Goal: Information Seeking & Learning: Find specific fact

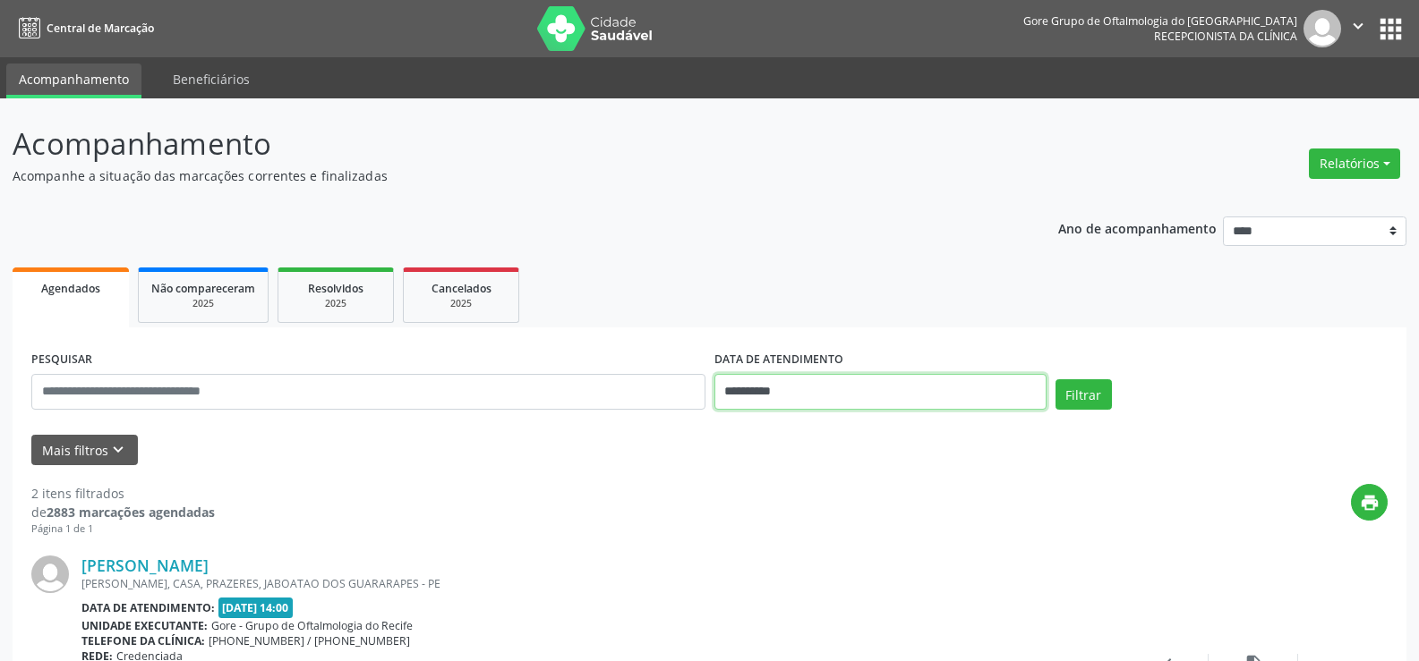
click at [934, 386] on input "**********" at bounding box center [880, 392] width 332 height 36
click at [930, 216] on span "12" at bounding box center [930, 211] width 35 height 35
type input "**********"
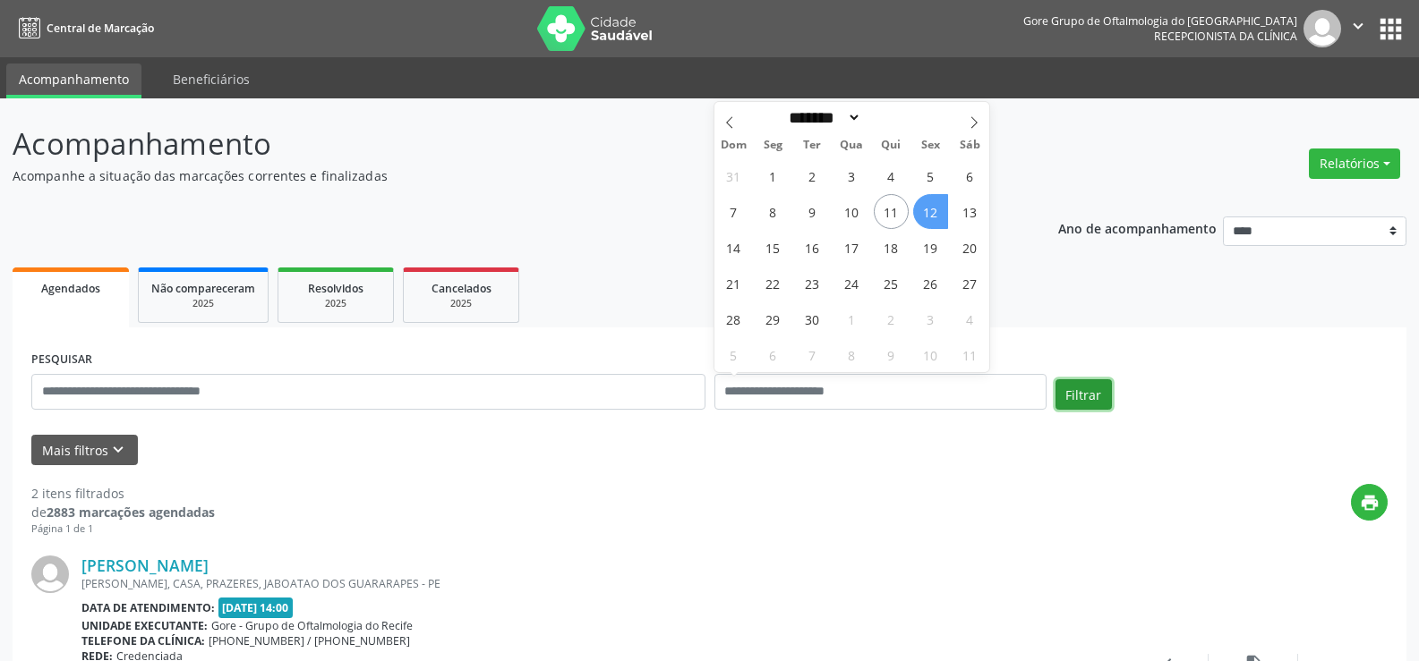
click at [1081, 388] on button "Filtrar" at bounding box center [1083, 394] width 56 height 30
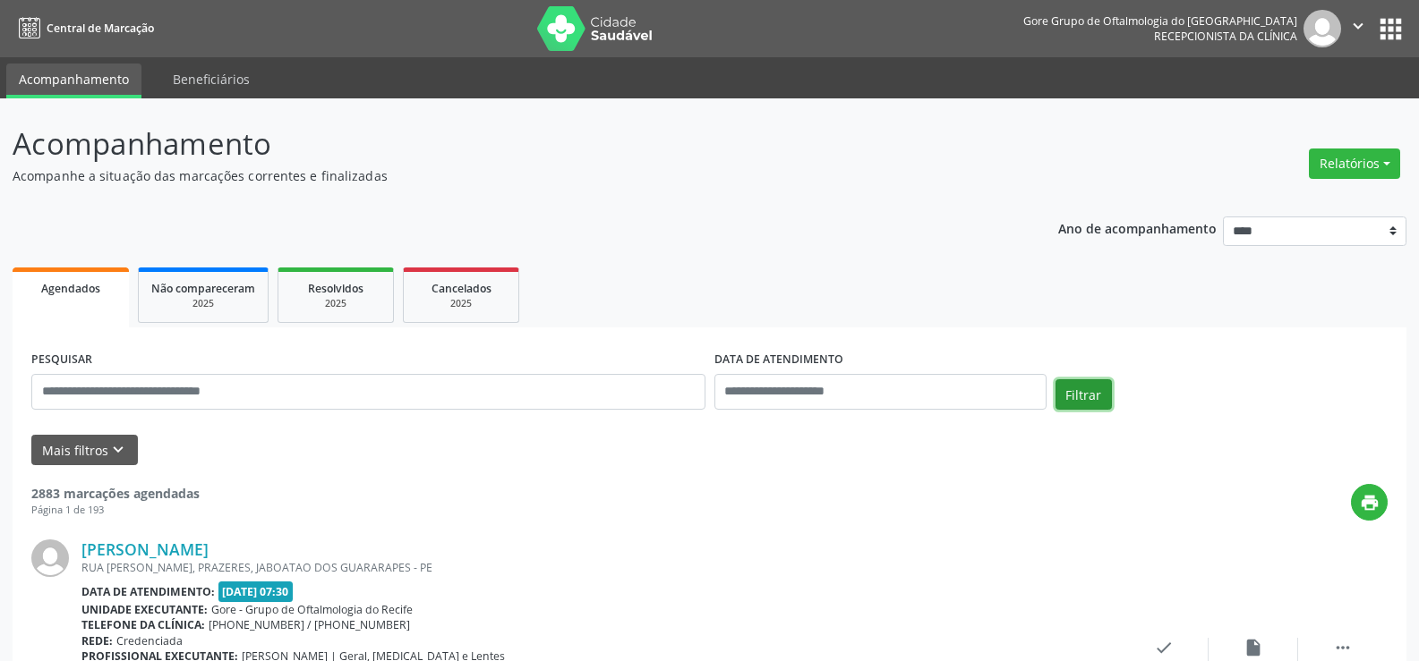
click at [1089, 394] on button "Filtrar" at bounding box center [1083, 394] width 56 height 30
click at [873, 377] on input "text" at bounding box center [880, 392] width 332 height 36
click at [939, 218] on span "12" at bounding box center [930, 211] width 35 height 35
type input "**********"
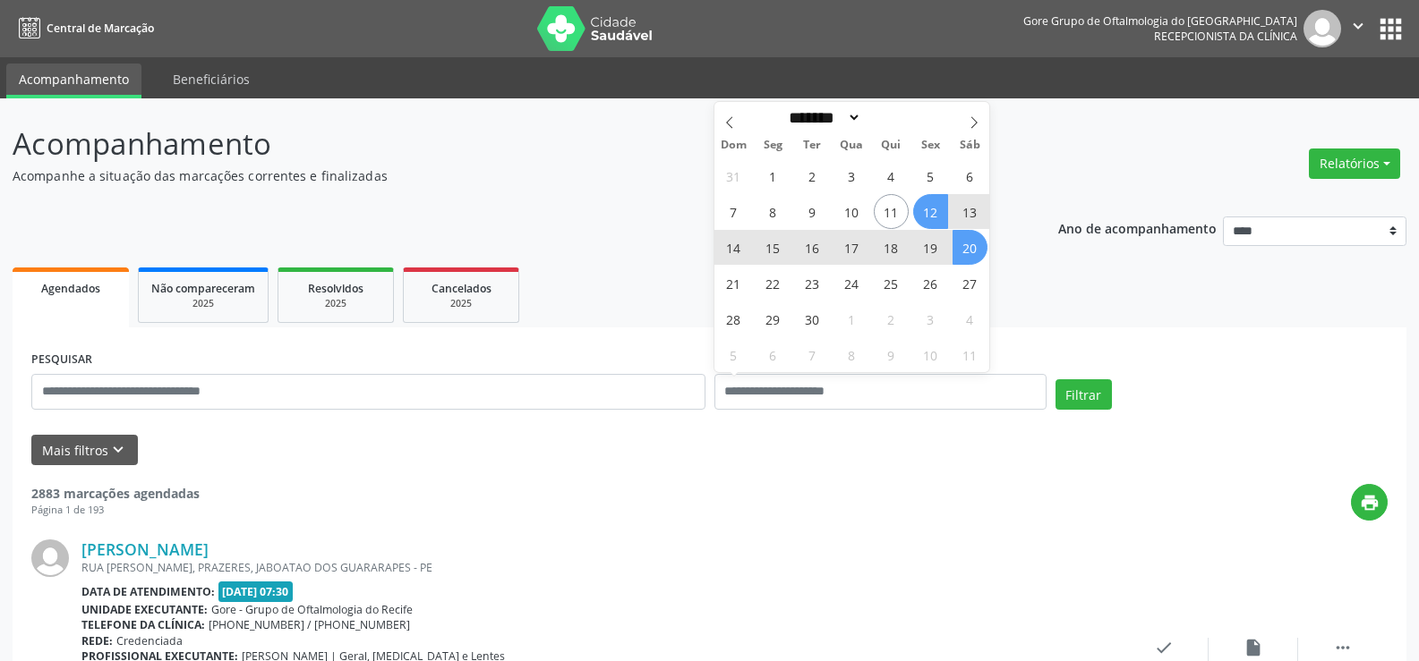
click at [1056, 442] on div "Mais filtros keyboard_arrow_down" at bounding box center [709, 450] width 1365 height 31
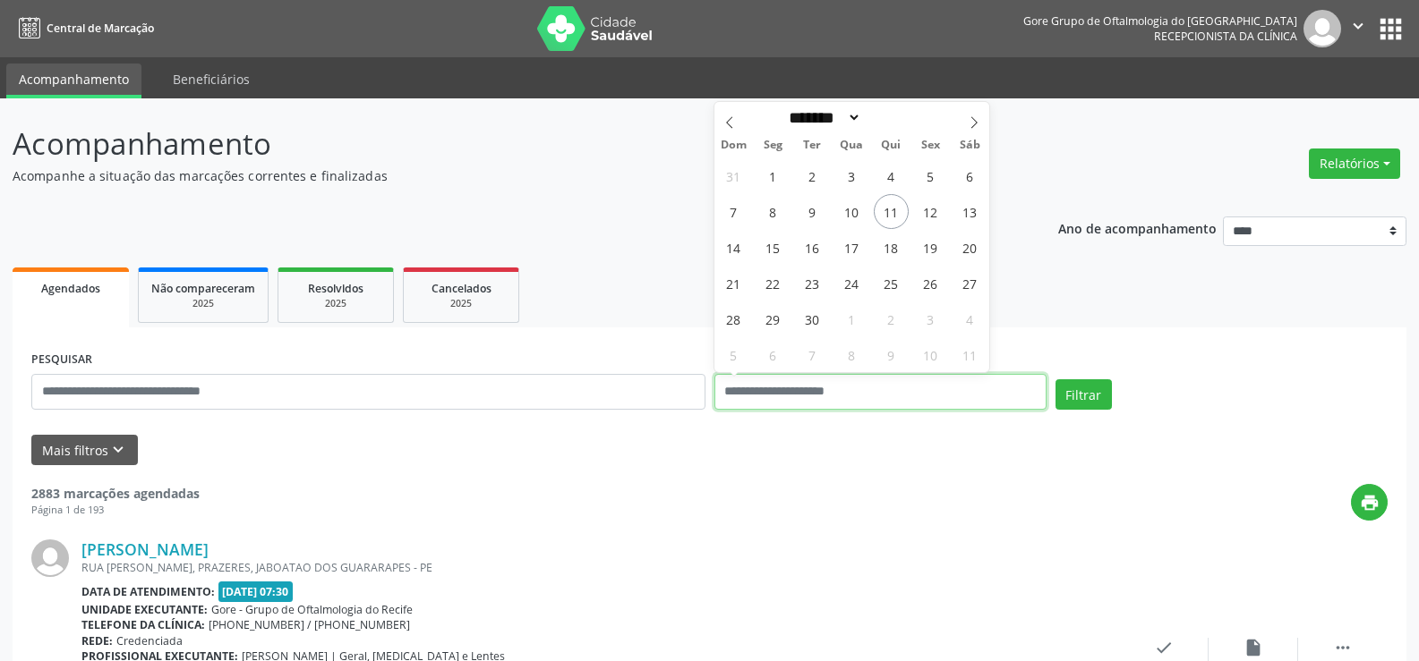
click at [1036, 398] on input "text" at bounding box center [880, 392] width 332 height 36
click at [943, 215] on span "12" at bounding box center [930, 211] width 35 height 35
type input "**********"
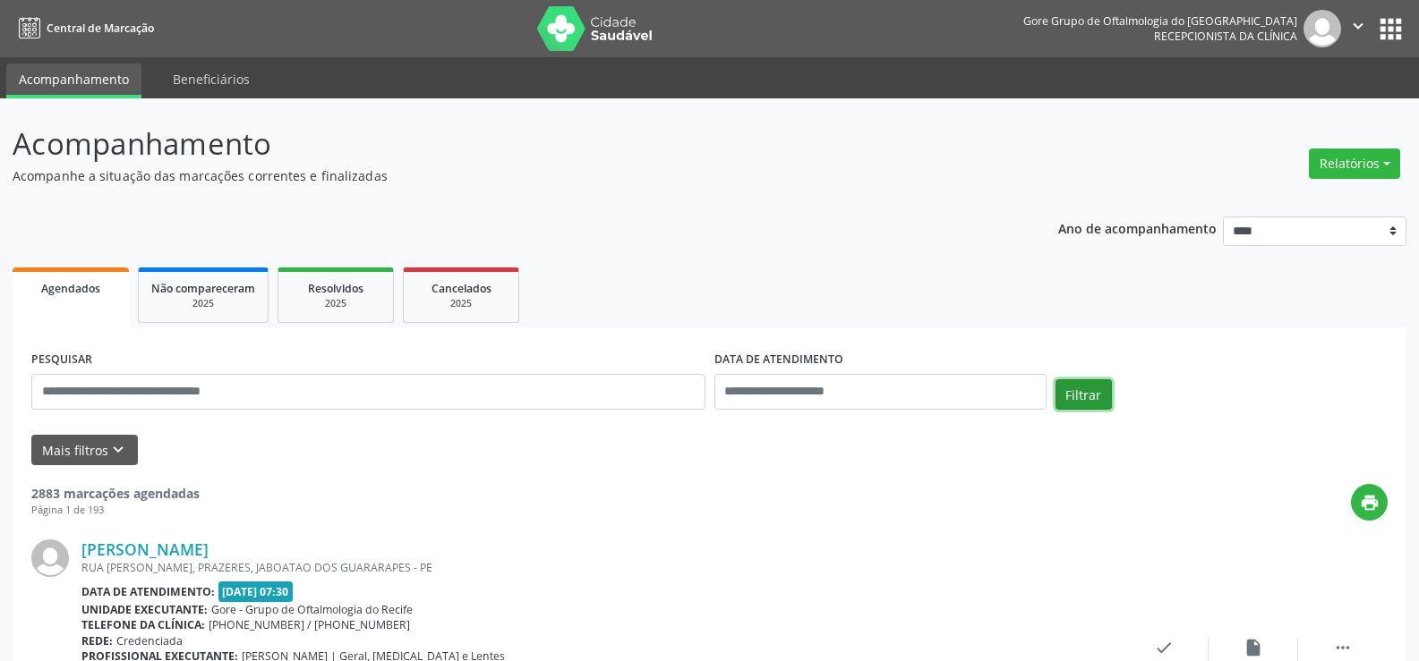
click at [1094, 390] on button "Filtrar" at bounding box center [1083, 394] width 56 height 30
click at [917, 385] on input "text" at bounding box center [880, 392] width 332 height 36
click at [937, 217] on span "12" at bounding box center [930, 211] width 35 height 35
type input "**********"
click at [1080, 404] on button "Filtrar" at bounding box center [1083, 394] width 56 height 30
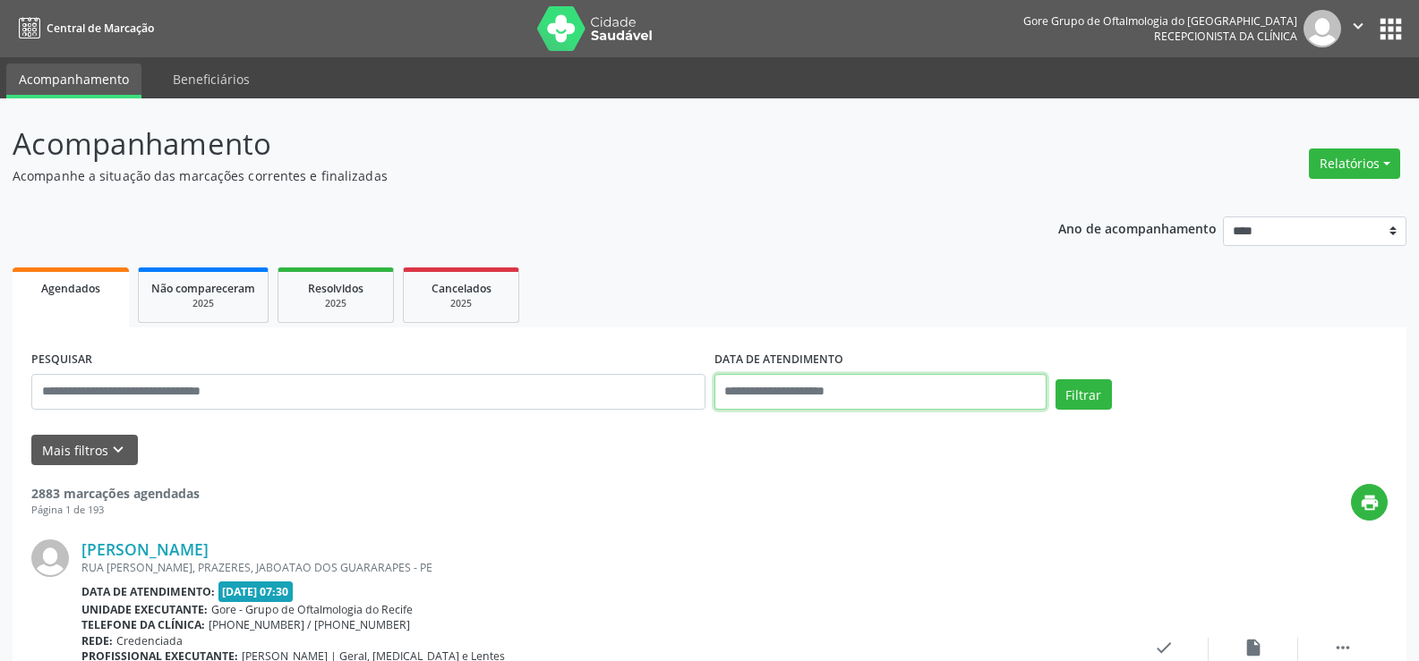
click at [957, 395] on input "text" at bounding box center [880, 392] width 332 height 36
click at [934, 211] on span "12" at bounding box center [930, 211] width 35 height 35
type input "**********"
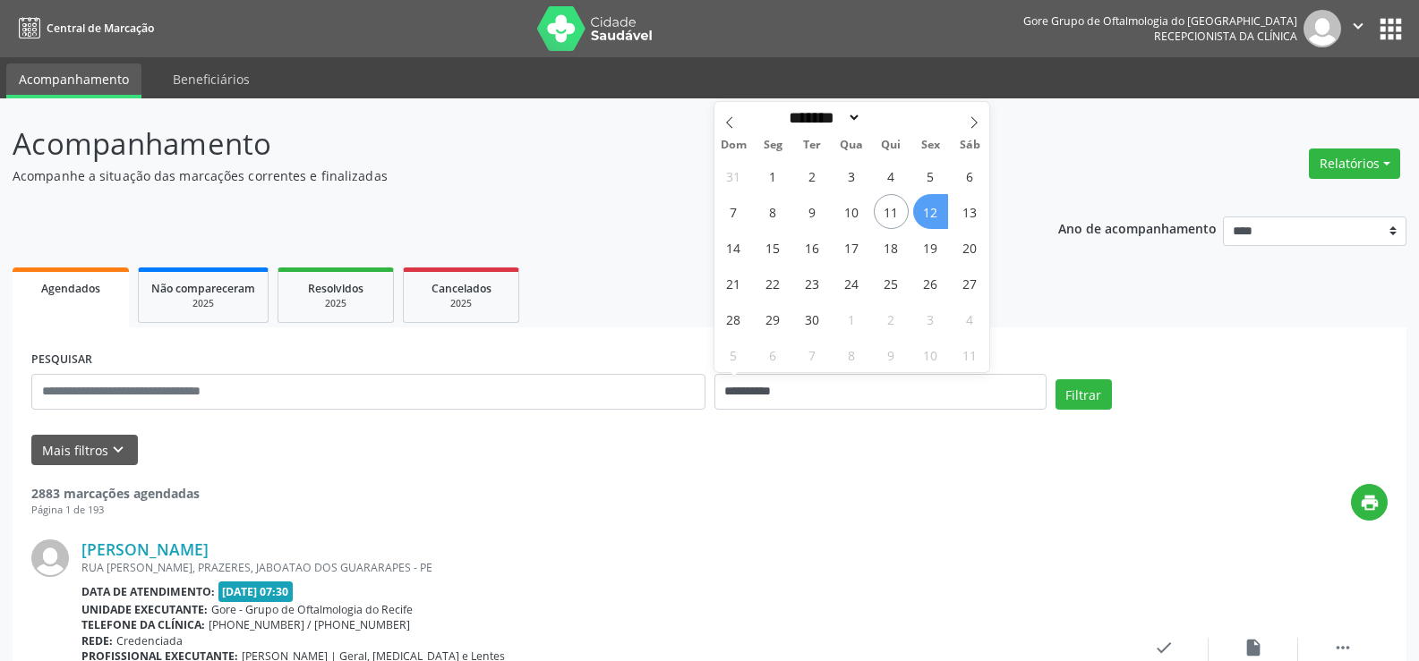
click at [939, 207] on span "12" at bounding box center [930, 211] width 35 height 35
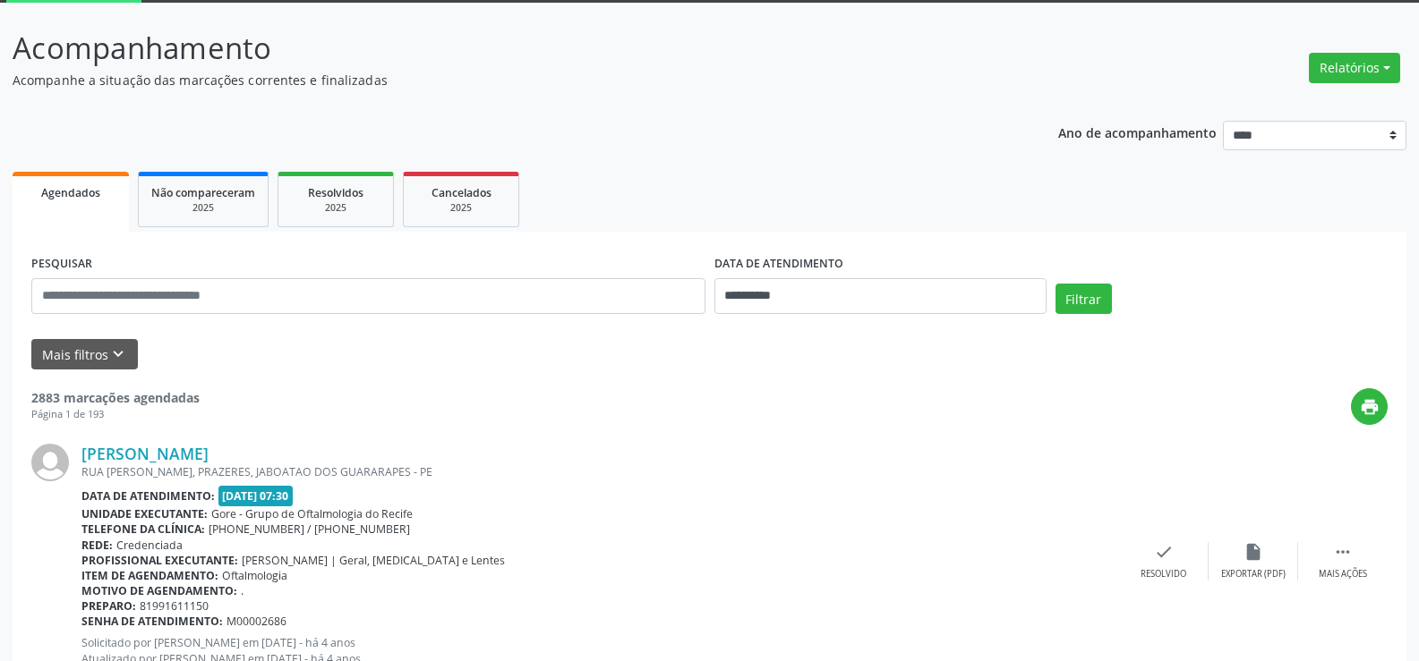
scroll to position [90, 0]
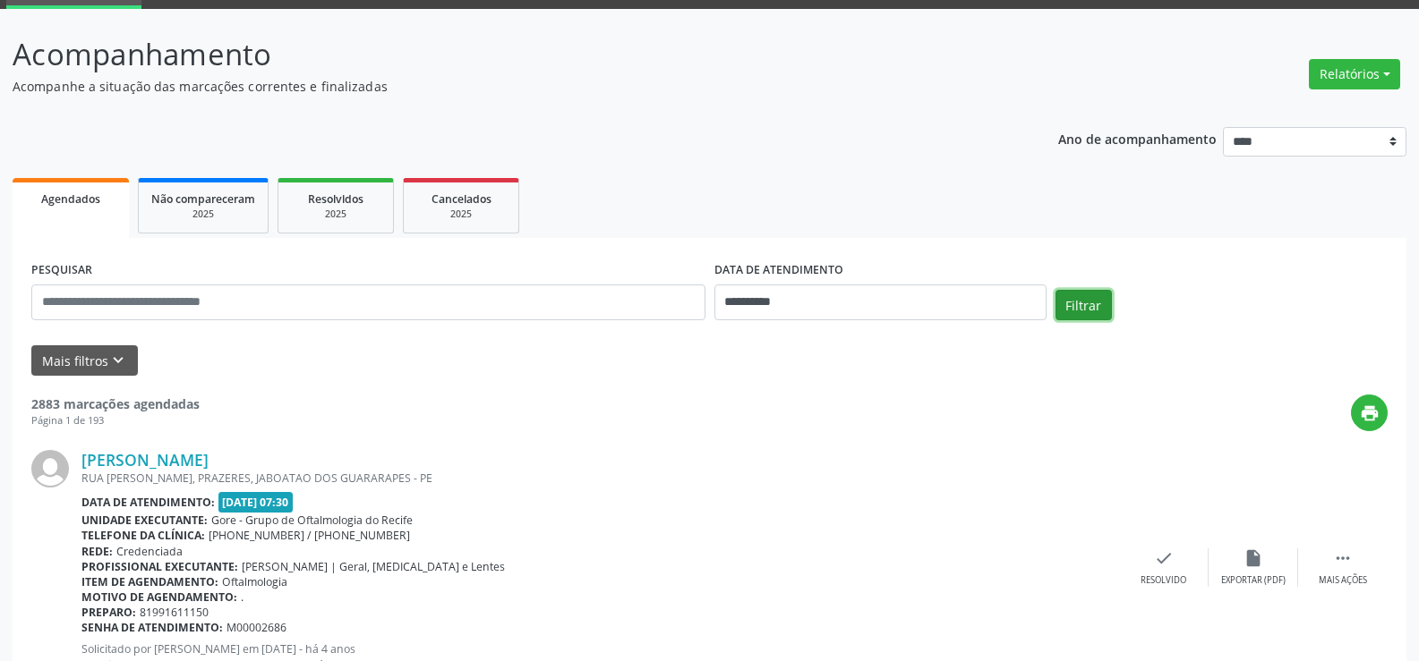
click at [1107, 311] on button "Filtrar" at bounding box center [1083, 305] width 56 height 30
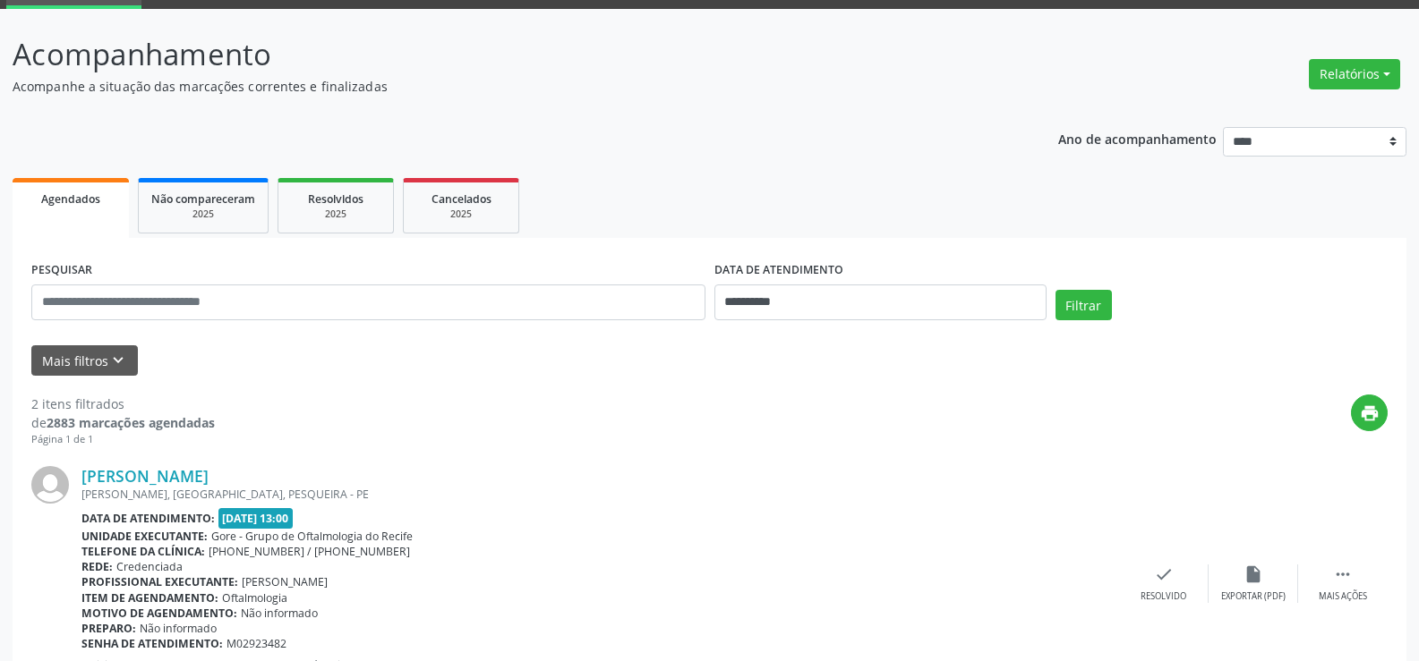
scroll to position [179, 0]
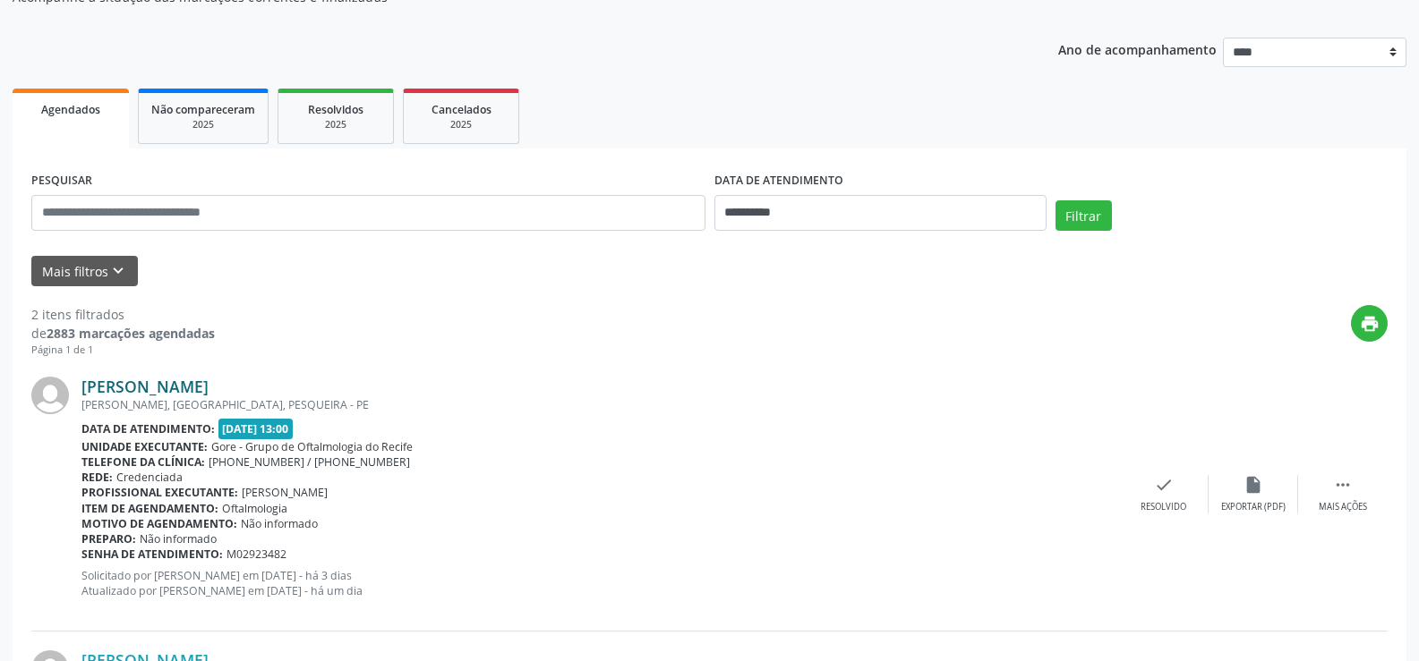
click at [177, 381] on link "[PERSON_NAME]" at bounding box center [144, 387] width 127 height 20
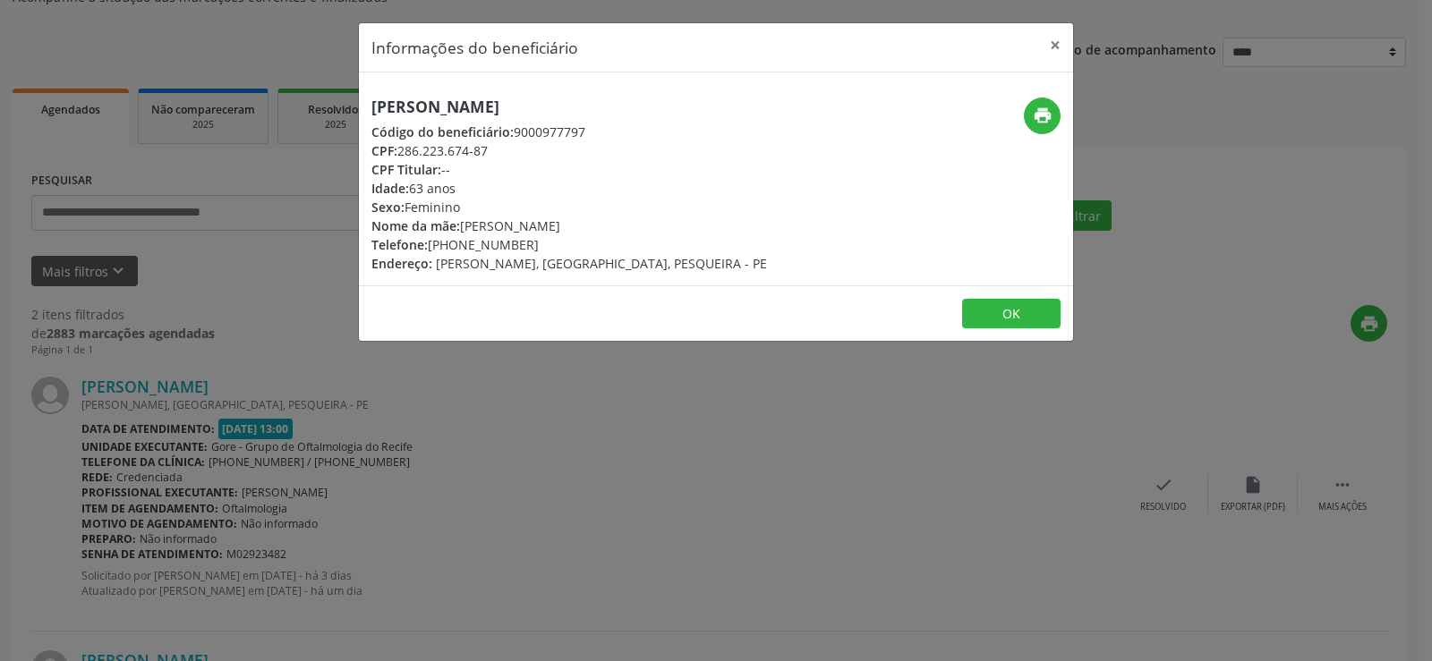
drag, startPoint x: 375, startPoint y: 111, endPoint x: 633, endPoint y: 107, distance: 257.8
click at [633, 107] on h5 "[PERSON_NAME]" at bounding box center [569, 107] width 396 height 19
copy h5 "[PERSON_NAME]"
drag, startPoint x: 490, startPoint y: 148, endPoint x: 399, endPoint y: 149, distance: 90.4
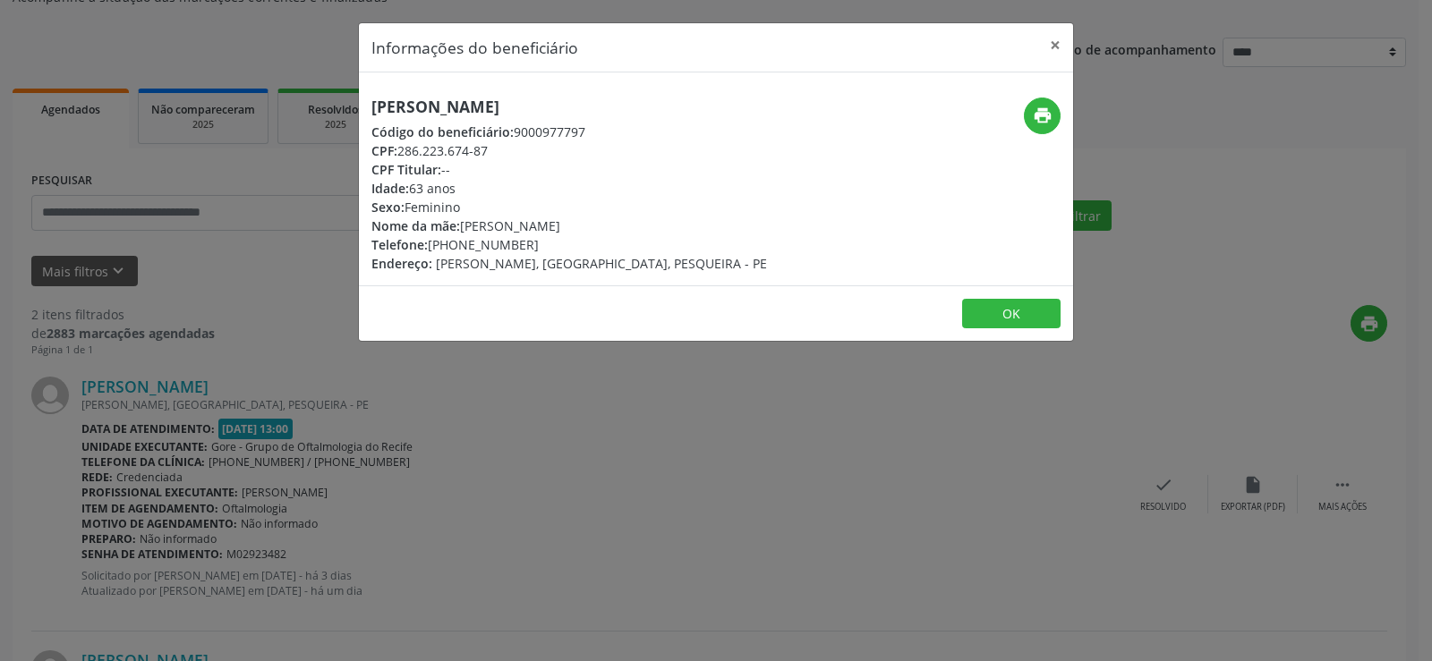
click at [399, 149] on div "CPF: 286.223.674-87" at bounding box center [569, 150] width 396 height 19
copy div "286.223.674-87"
drag, startPoint x: 525, startPoint y: 245, endPoint x: 465, endPoint y: 244, distance: 60.9
click at [465, 244] on div "Telefone: [PHONE_NUMBER]" at bounding box center [569, 244] width 396 height 19
copy div "9991-4396"
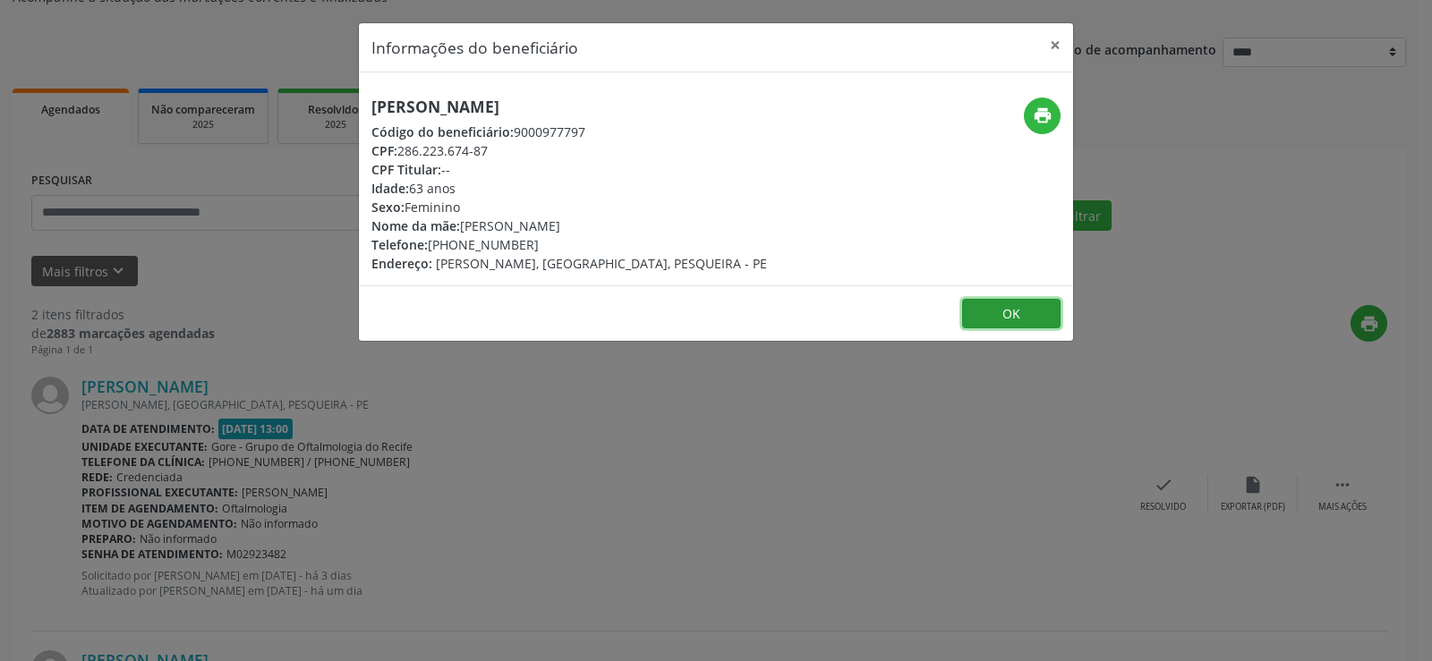
click at [1002, 319] on button "OK" at bounding box center [1011, 314] width 98 height 30
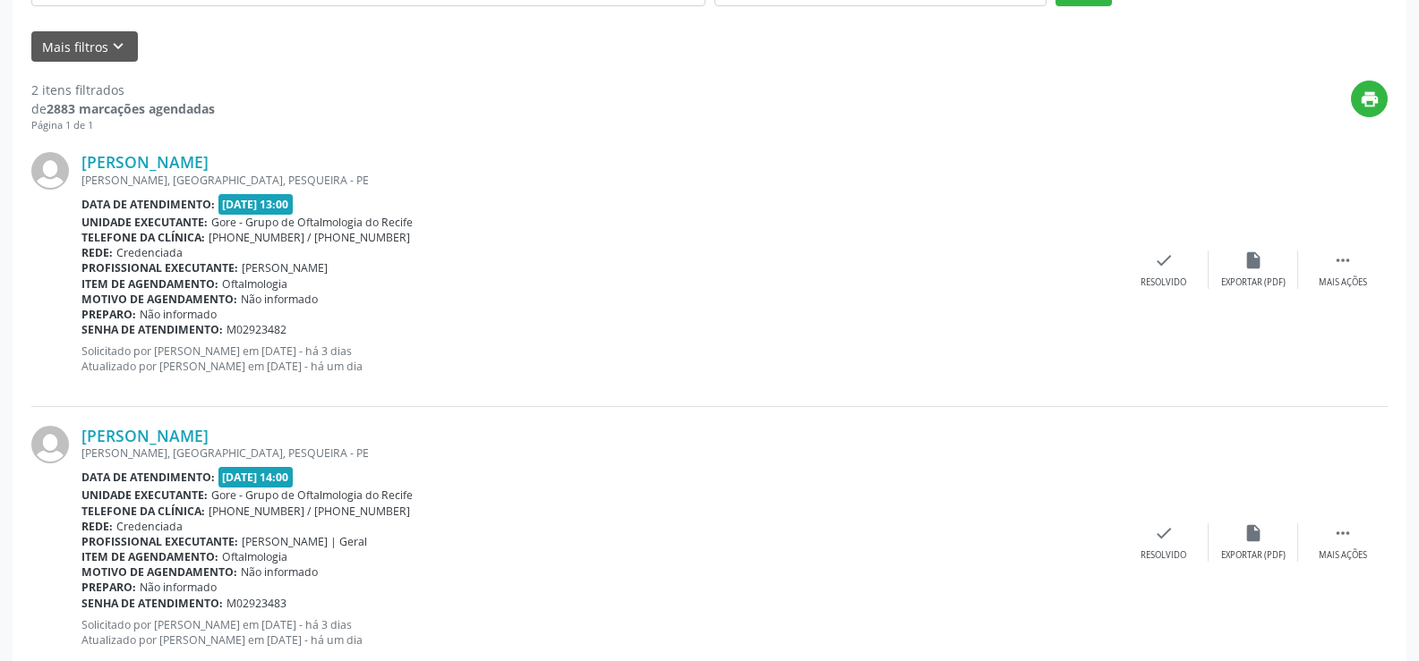
scroll to position [453, 0]
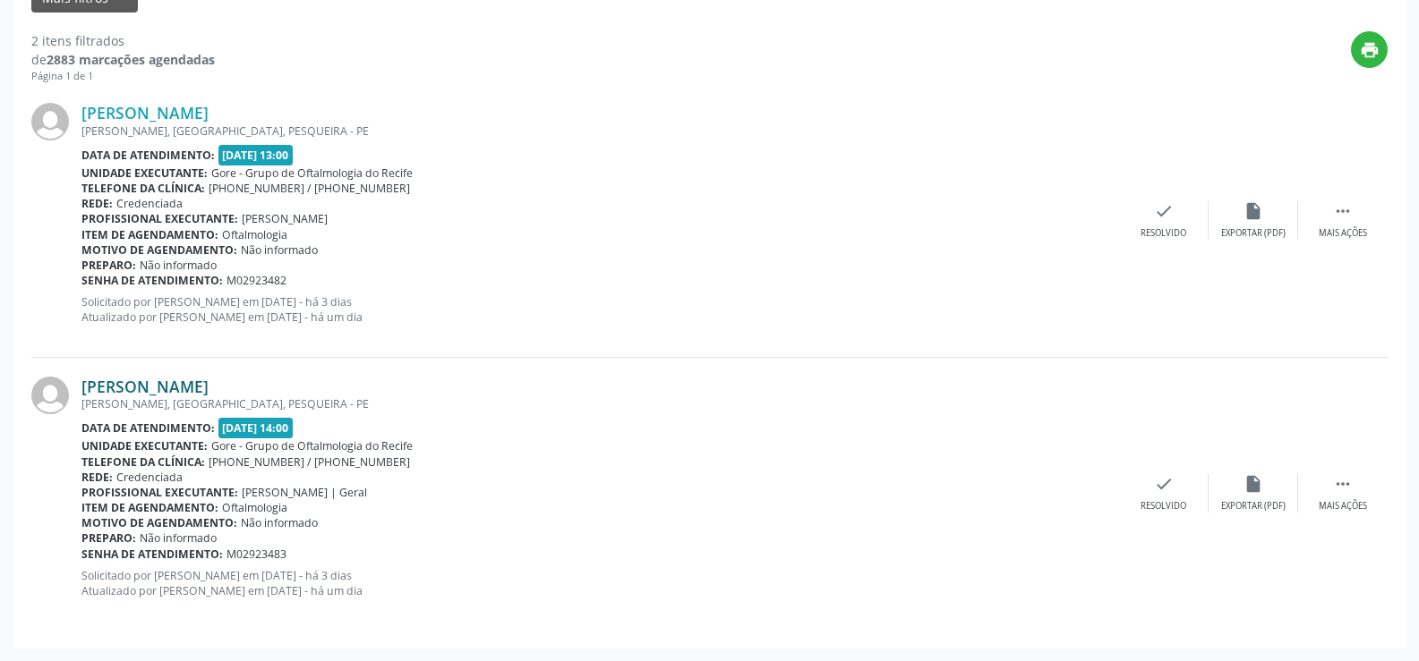
click at [209, 383] on link "[PERSON_NAME]" at bounding box center [144, 387] width 127 height 20
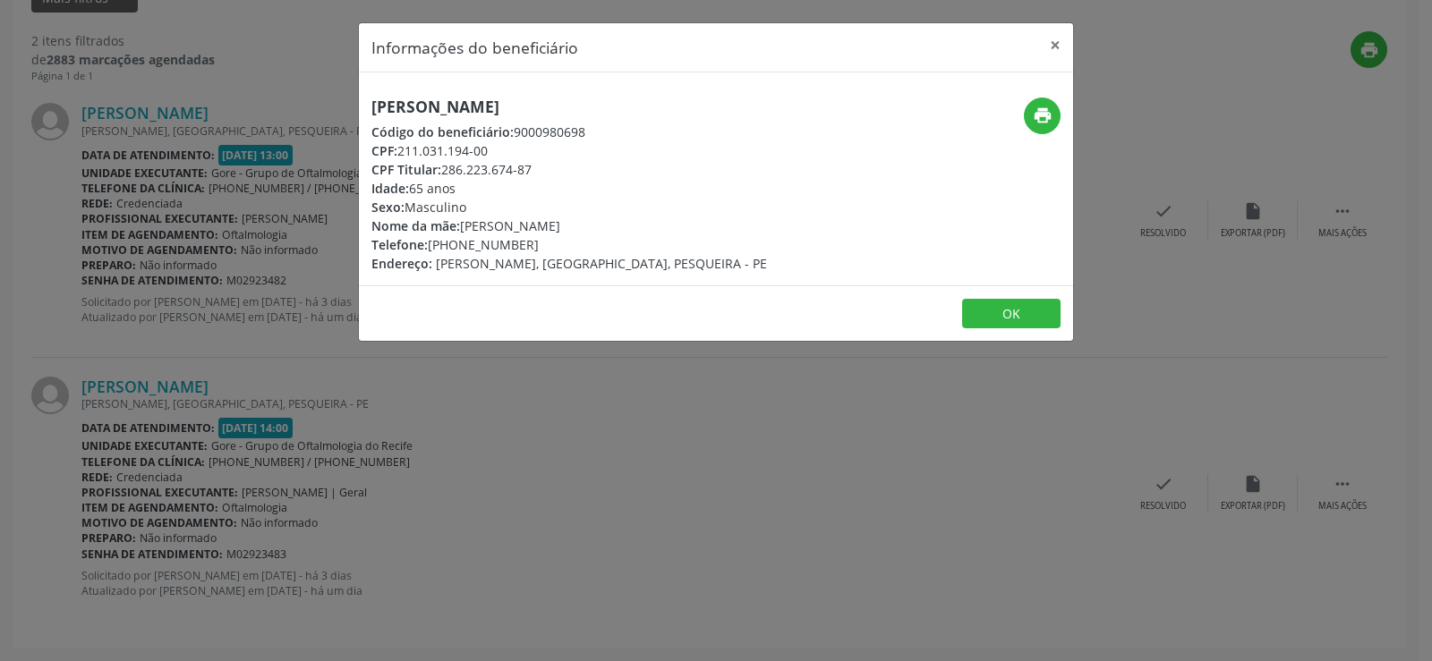
drag, startPoint x: 374, startPoint y: 110, endPoint x: 638, endPoint y: 111, distance: 264.0
click at [638, 111] on h5 "[PERSON_NAME]" at bounding box center [569, 107] width 396 height 19
copy h5 "ose [PERSON_NAME]"
click at [400, 83] on div "[PERSON_NAME] Código do beneficiário: 9000980698 CPF: 211.031.194-00 CPF Titula…" at bounding box center [716, 178] width 714 height 213
drag, startPoint x: 370, startPoint y: 107, endPoint x: 616, endPoint y: 110, distance: 246.1
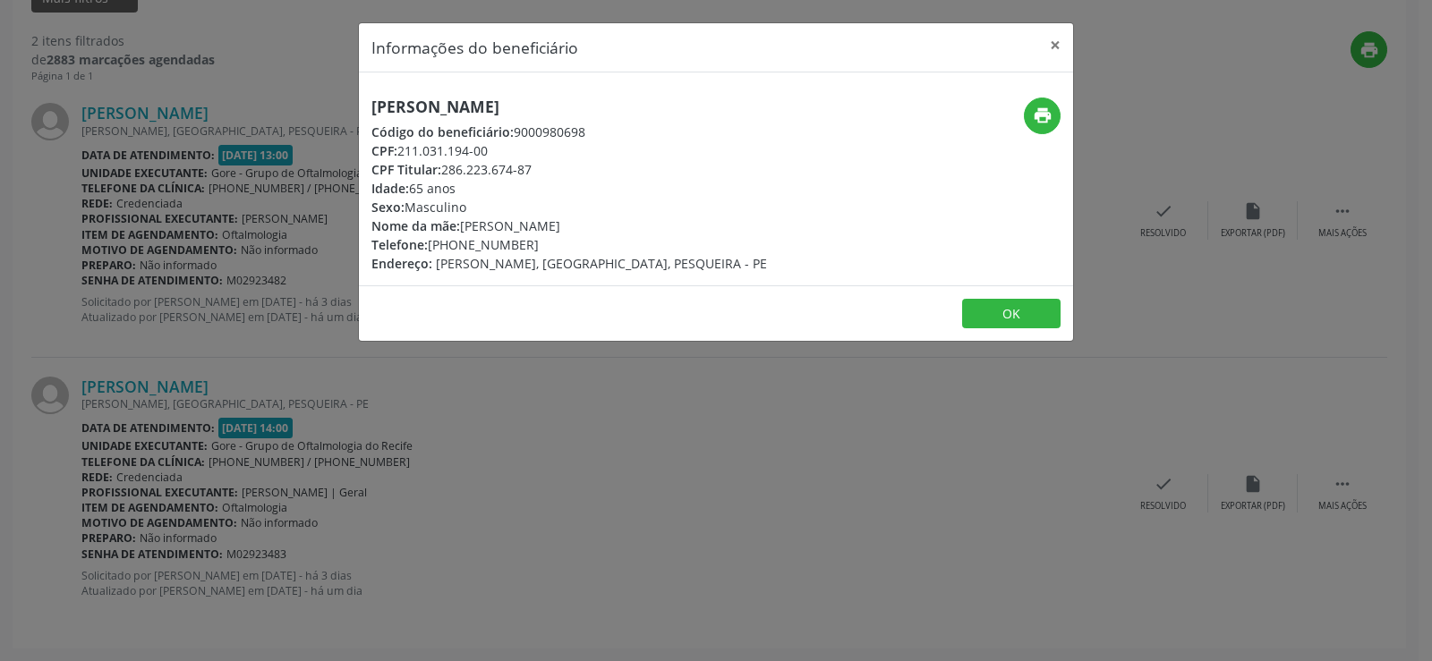
click at [616, 110] on div "[PERSON_NAME] Código do beneficiário: 9000980698 CPF: 211.031.194-00 CPF Titula…" at bounding box center [597, 185] width 476 height 175
copy h5 "[PERSON_NAME]"
drag, startPoint x: 461, startPoint y: 247, endPoint x: 523, endPoint y: 252, distance: 61.9
click at [523, 252] on div "Telefone: [PHONE_NUMBER]" at bounding box center [569, 244] width 396 height 19
copy div "9991-4396"
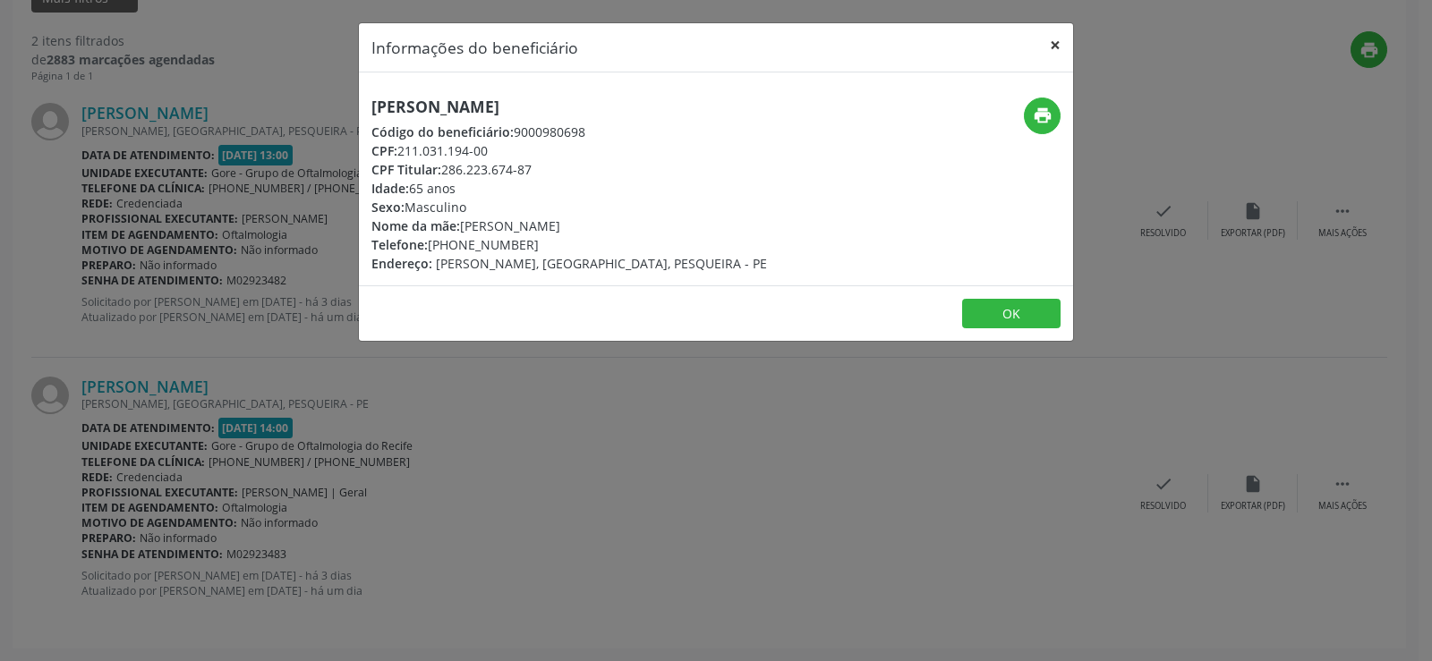
click at [1053, 44] on button "×" at bounding box center [1055, 45] width 36 height 44
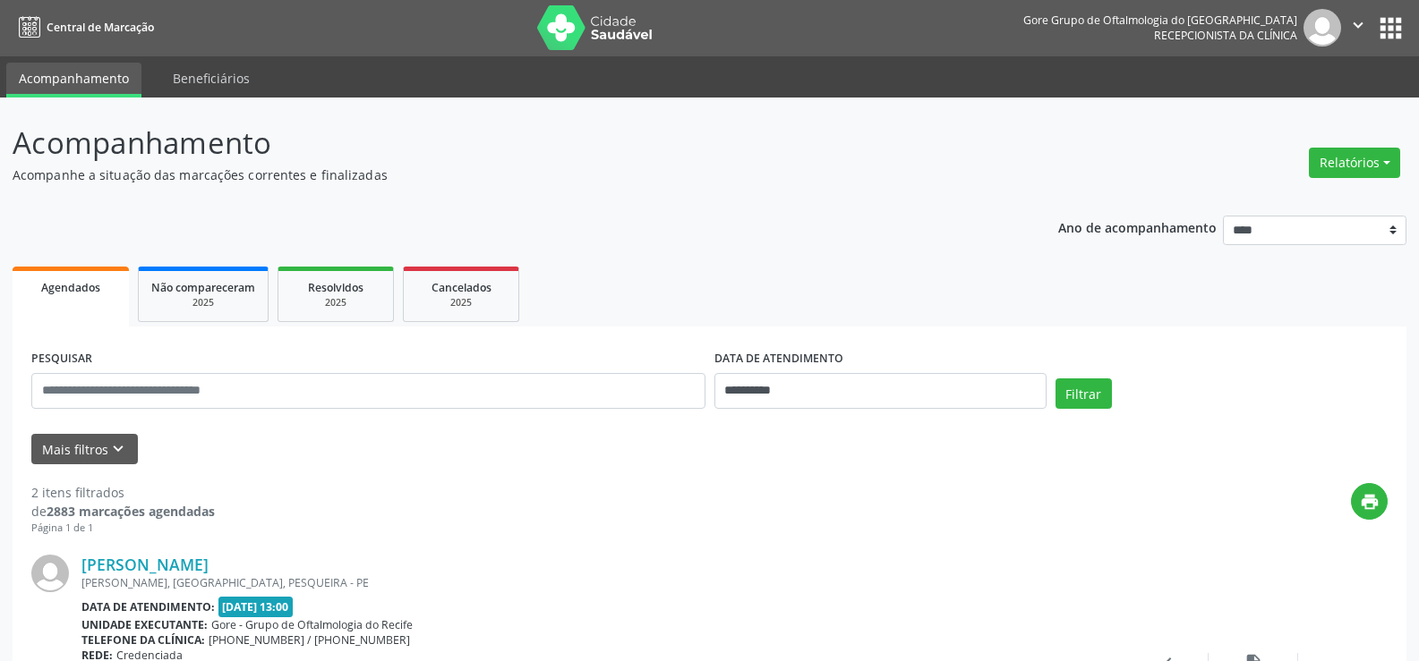
scroll to position [0, 0]
